Goal: Find specific page/section: Find specific page/section

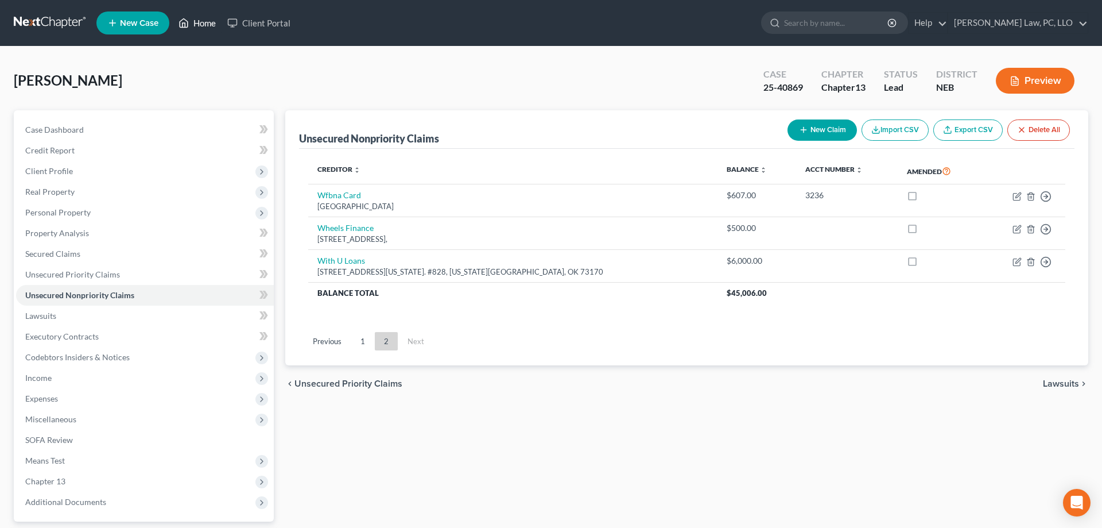
click at [197, 26] on link "Home" at bounding box center [197, 23] width 49 height 21
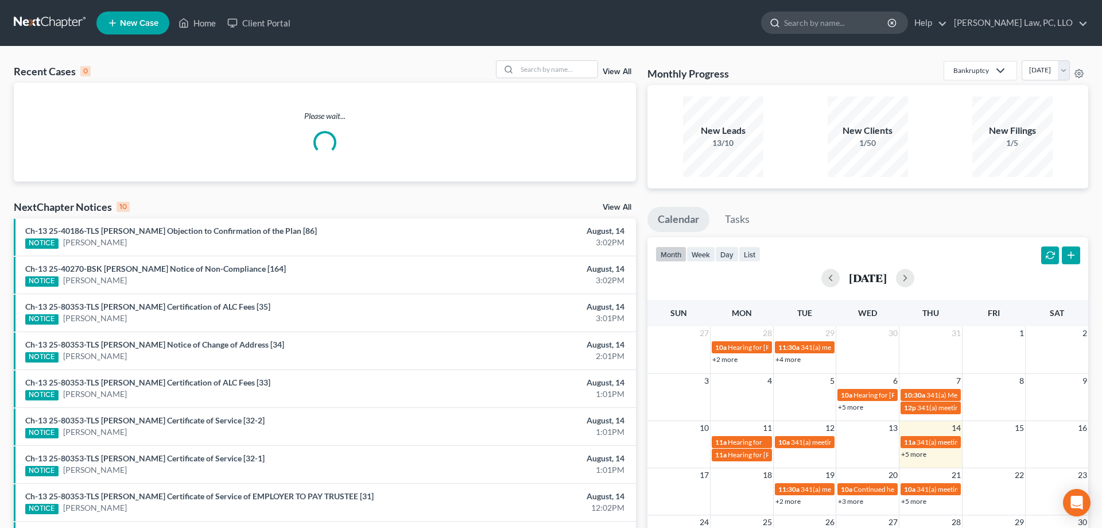
click at [849, 22] on input "search" at bounding box center [836, 22] width 105 height 21
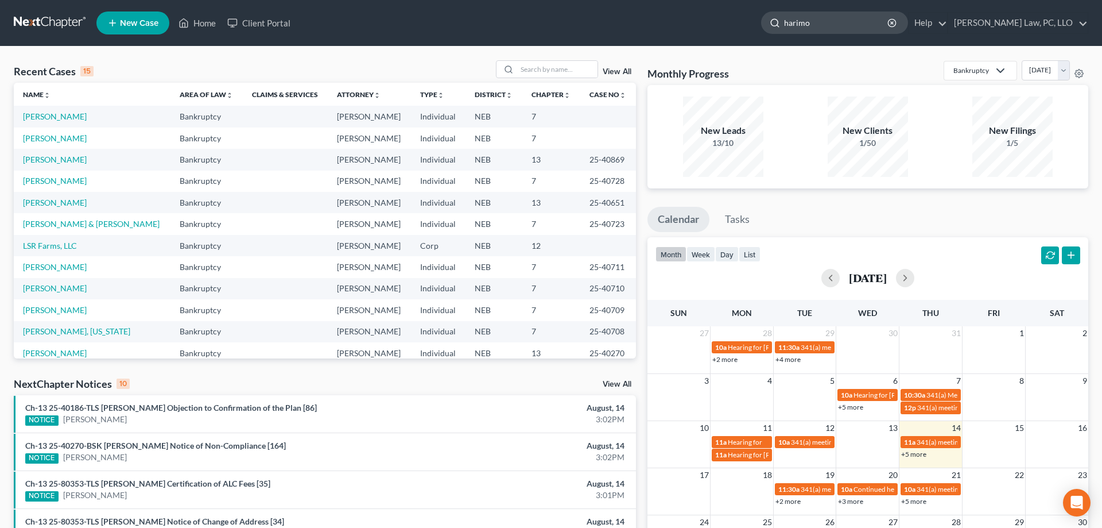
type input "harimon"
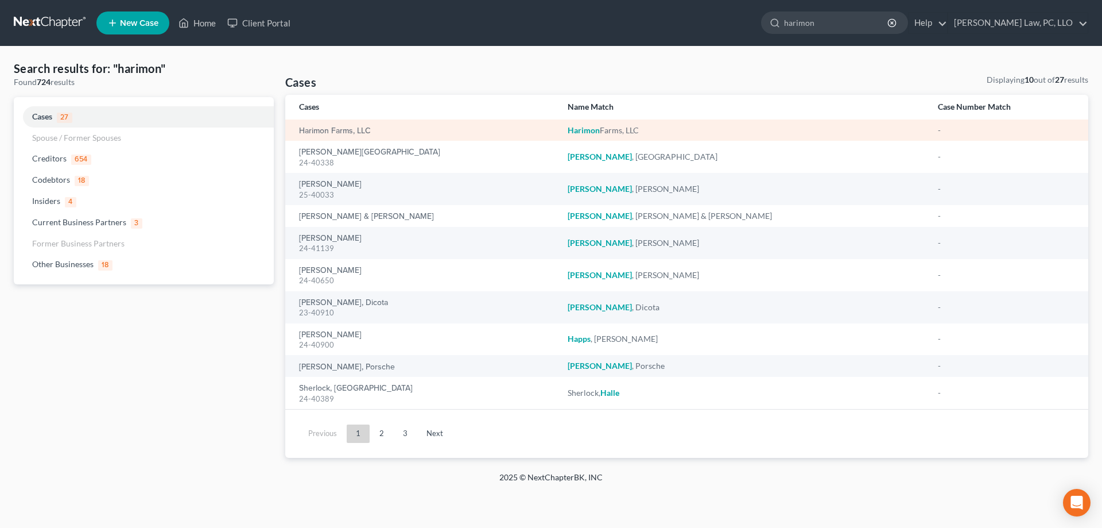
click at [592, 127] on em "Harimon" at bounding box center [584, 130] width 32 height 10
click at [304, 130] on link "Harimon Farms, LLC" at bounding box center [335, 131] width 72 height 8
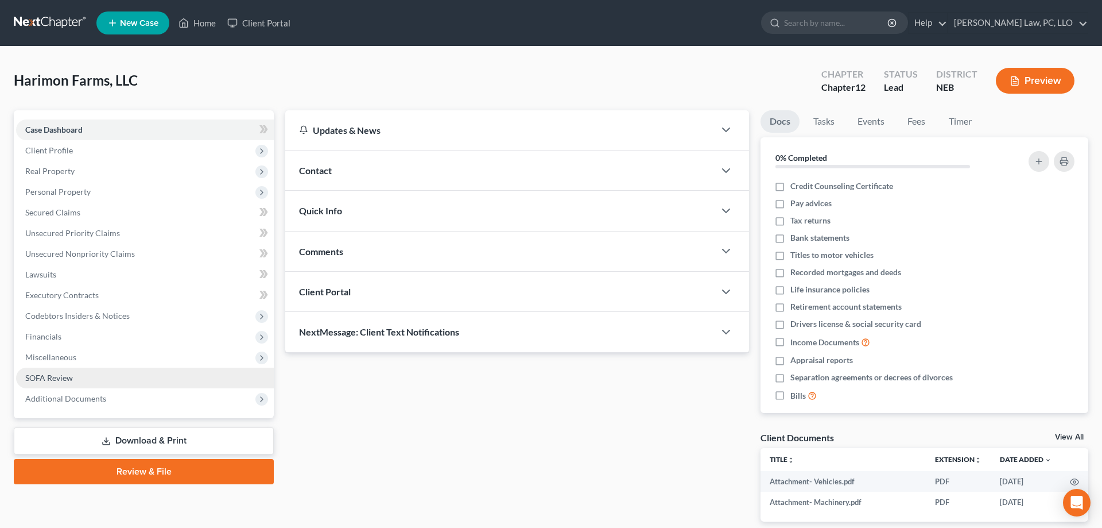
click at [92, 373] on link "SOFA Review" at bounding box center [145, 377] width 258 height 21
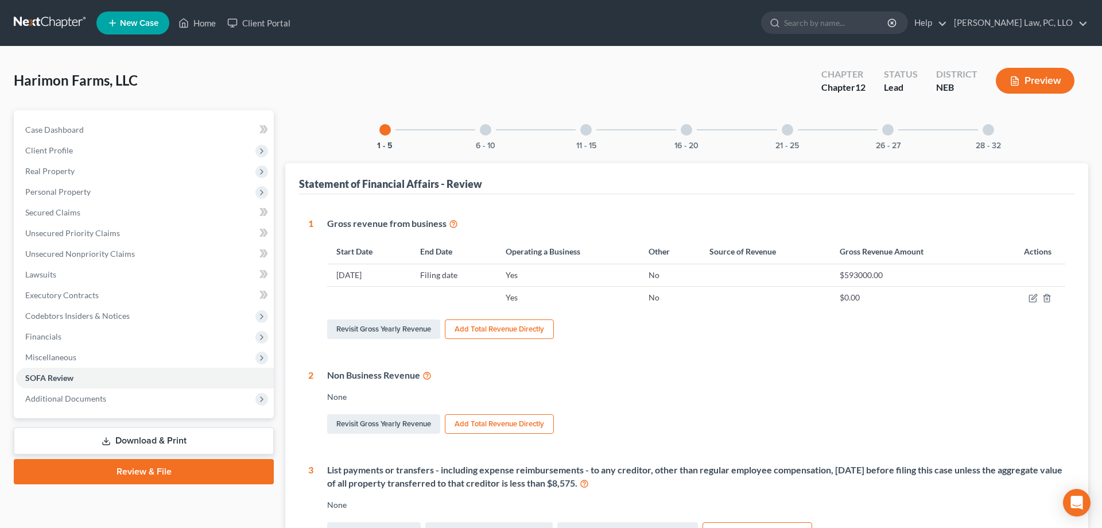
click at [987, 129] on div at bounding box center [988, 129] width 11 height 11
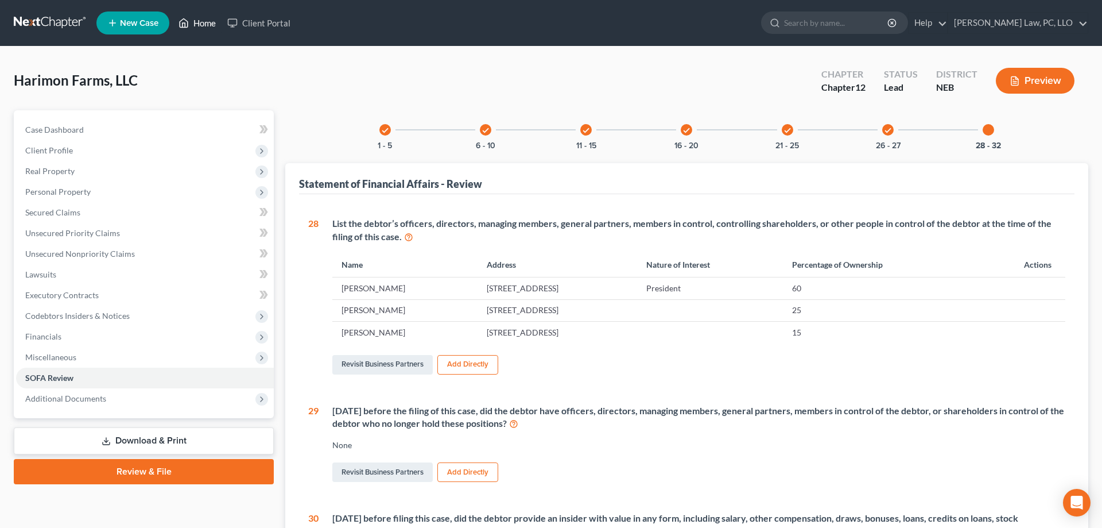
click at [191, 19] on link "Home" at bounding box center [197, 23] width 49 height 21
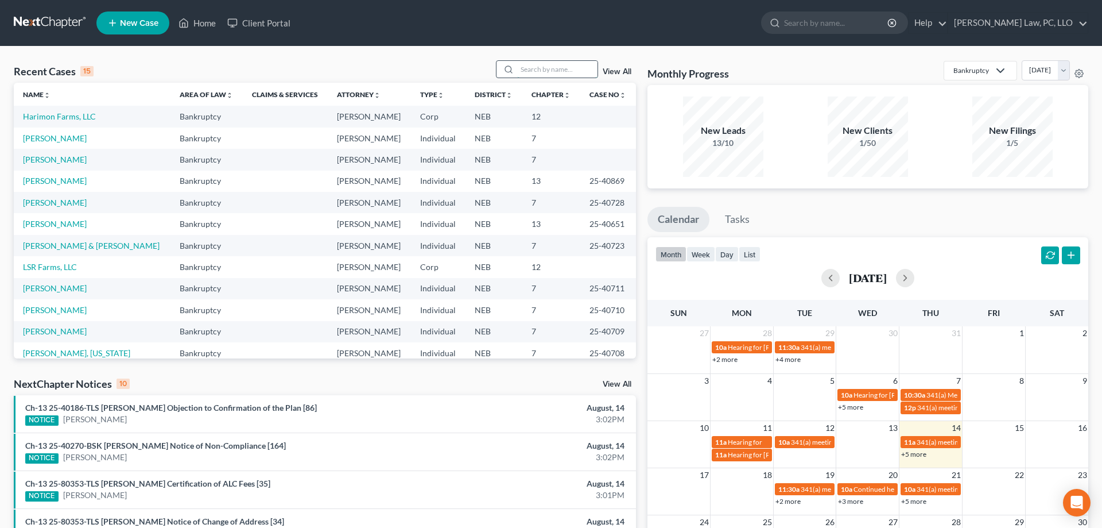
click at [546, 75] on input "search" at bounding box center [557, 69] width 80 height 17
type input "[PERSON_NAME]"
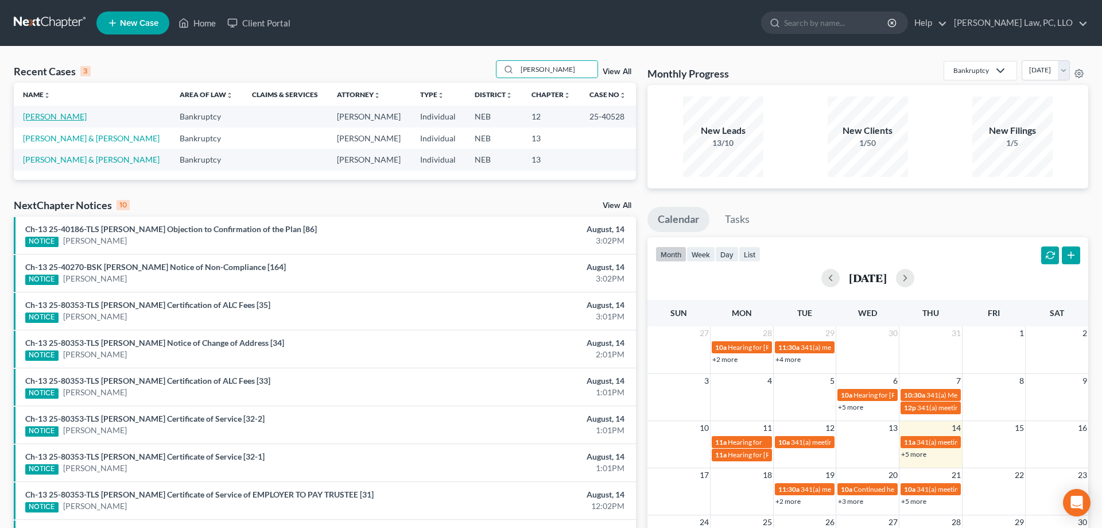
click at [53, 113] on link "[PERSON_NAME]" at bounding box center [55, 116] width 64 height 10
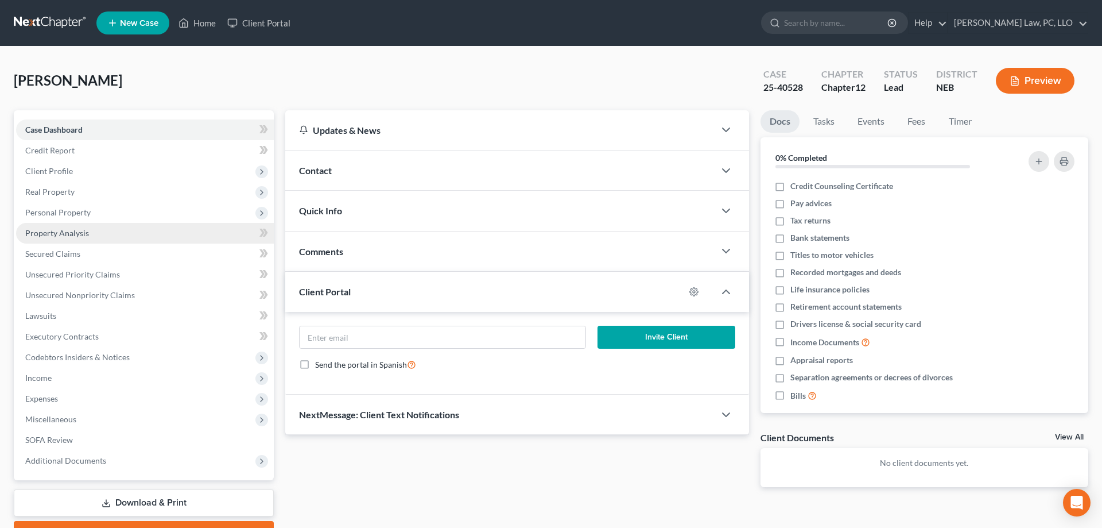
click at [48, 231] on span "Property Analysis" at bounding box center [57, 233] width 64 height 10
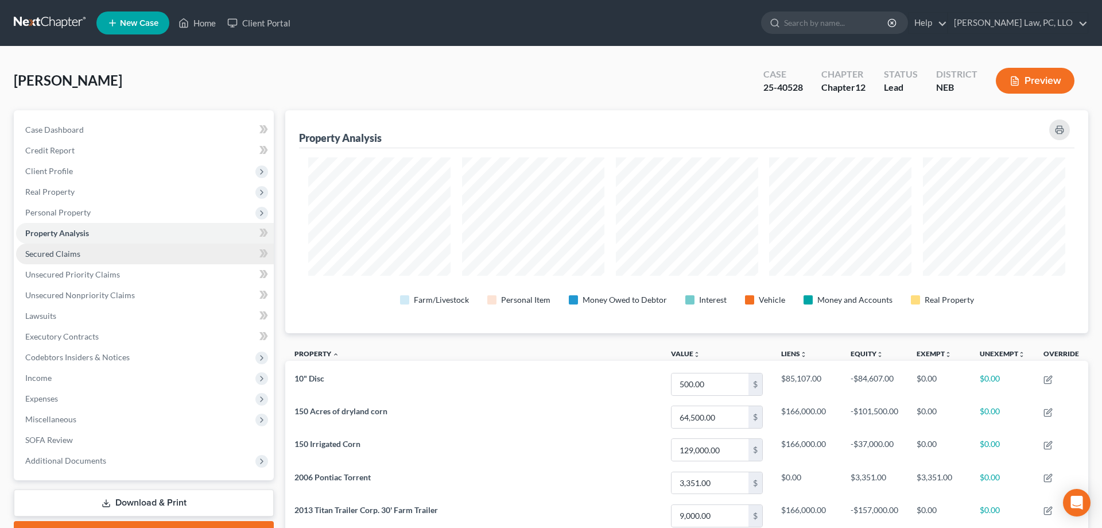
click at [55, 252] on span "Secured Claims" at bounding box center [52, 254] width 55 height 10
